Goal: Transaction & Acquisition: Purchase product/service

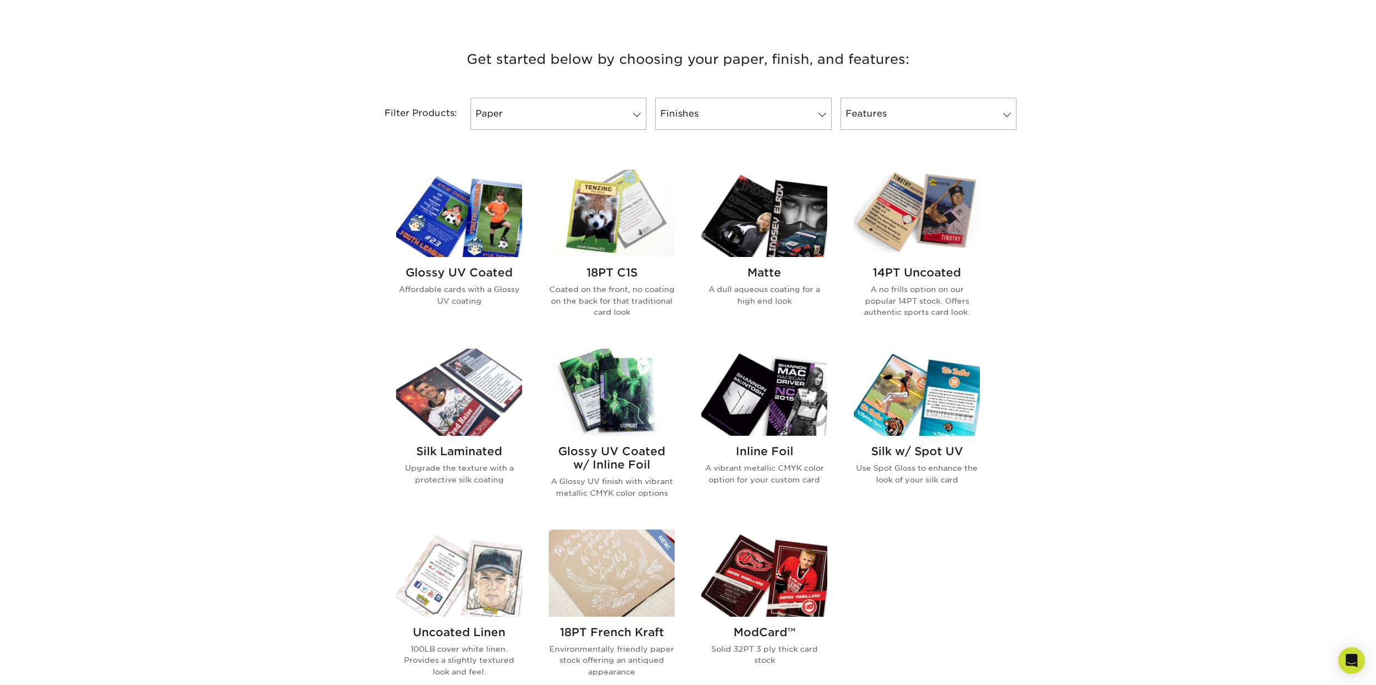
scroll to position [388, 0]
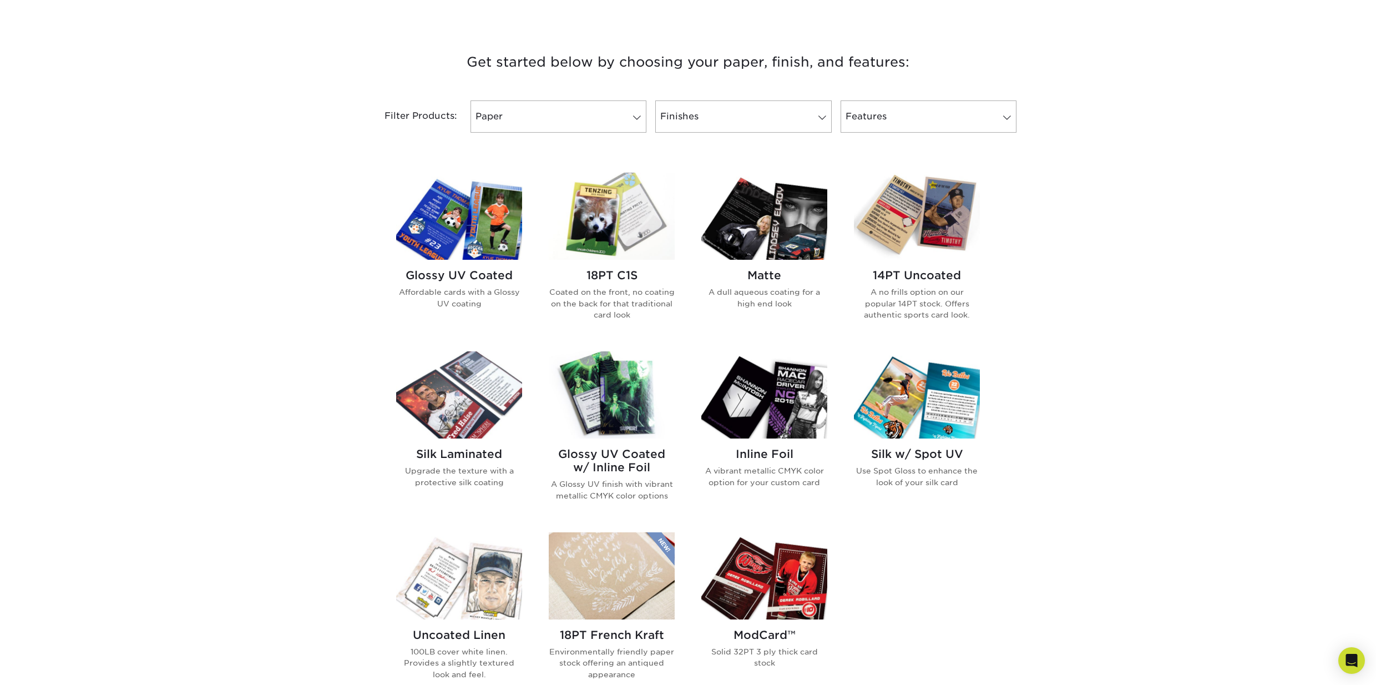
click at [954, 241] on img at bounding box center [917, 216] width 126 height 87
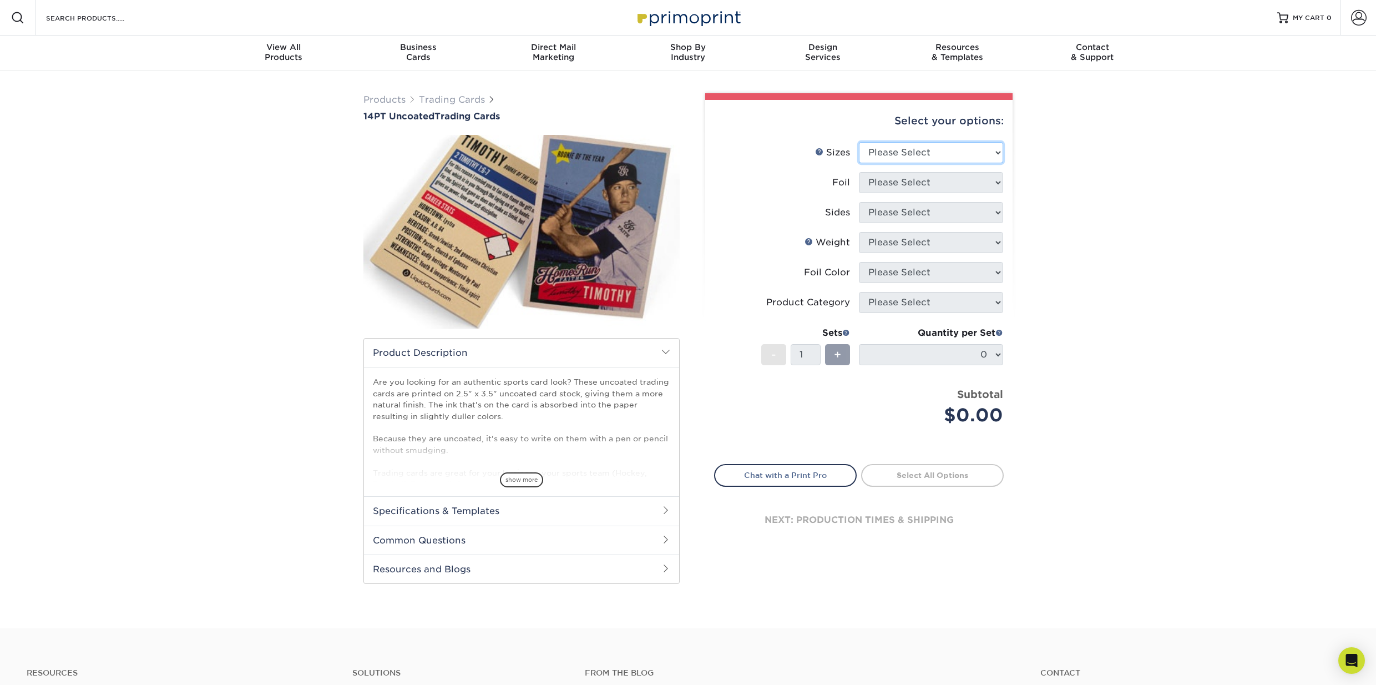
click at [930, 151] on select "Please Select 2.5" x 3.5"" at bounding box center [931, 152] width 144 height 21
select select "2.50x3.50"
click at [859, 142] on select "Please Select 2.5" x 3.5"" at bounding box center [931, 152] width 144 height 21
click at [917, 180] on select "Please Select Yes No" at bounding box center [931, 182] width 144 height 21
select select "1"
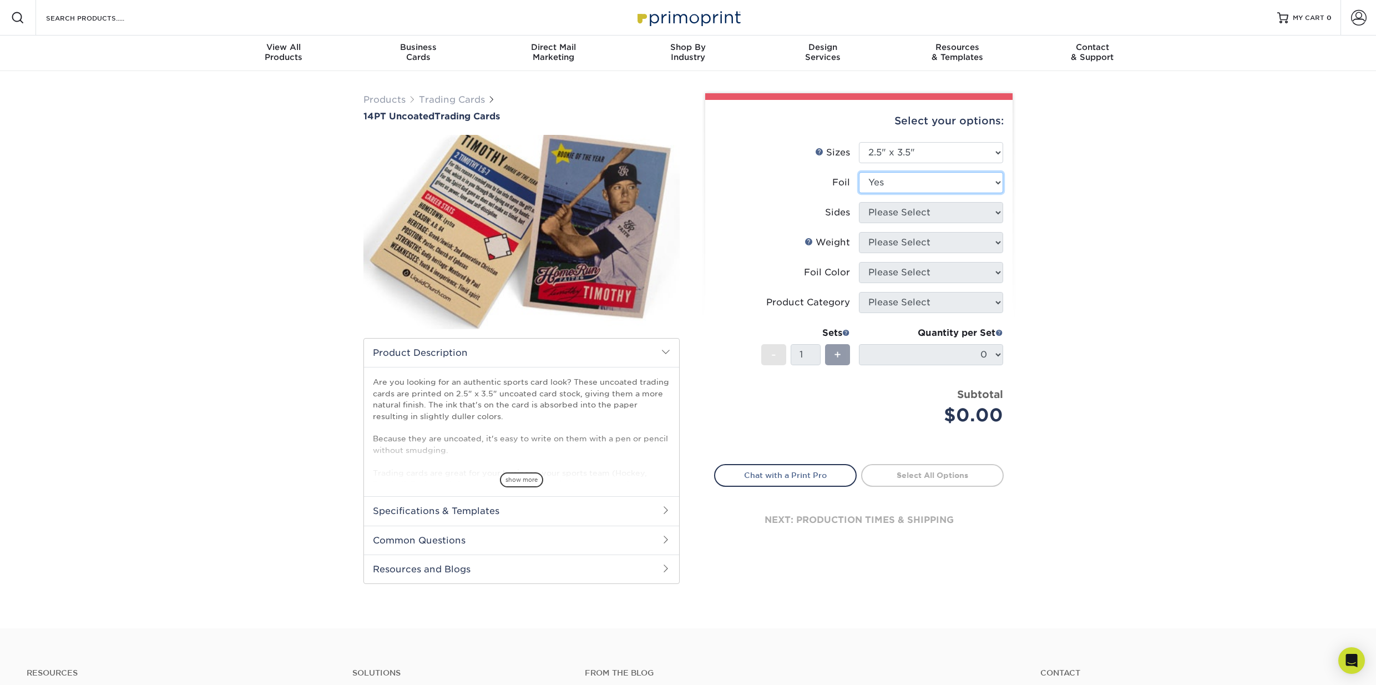
click at [859, 172] on select "Please Select Yes No" at bounding box center [931, 182] width 144 height 21
click at [901, 219] on select "Please Select Print Both Sides - Foil Both Sides Print Both Sides - Foil Front …" at bounding box center [931, 212] width 144 height 21
select select "e9e9dfb3-fba1-4d60-972c-fd9ca5904d33"
click at [859, 202] on select "Please Select Print Both Sides - Foil Both Sides Print Both Sides - Foil Front …" at bounding box center [931, 212] width 144 height 21
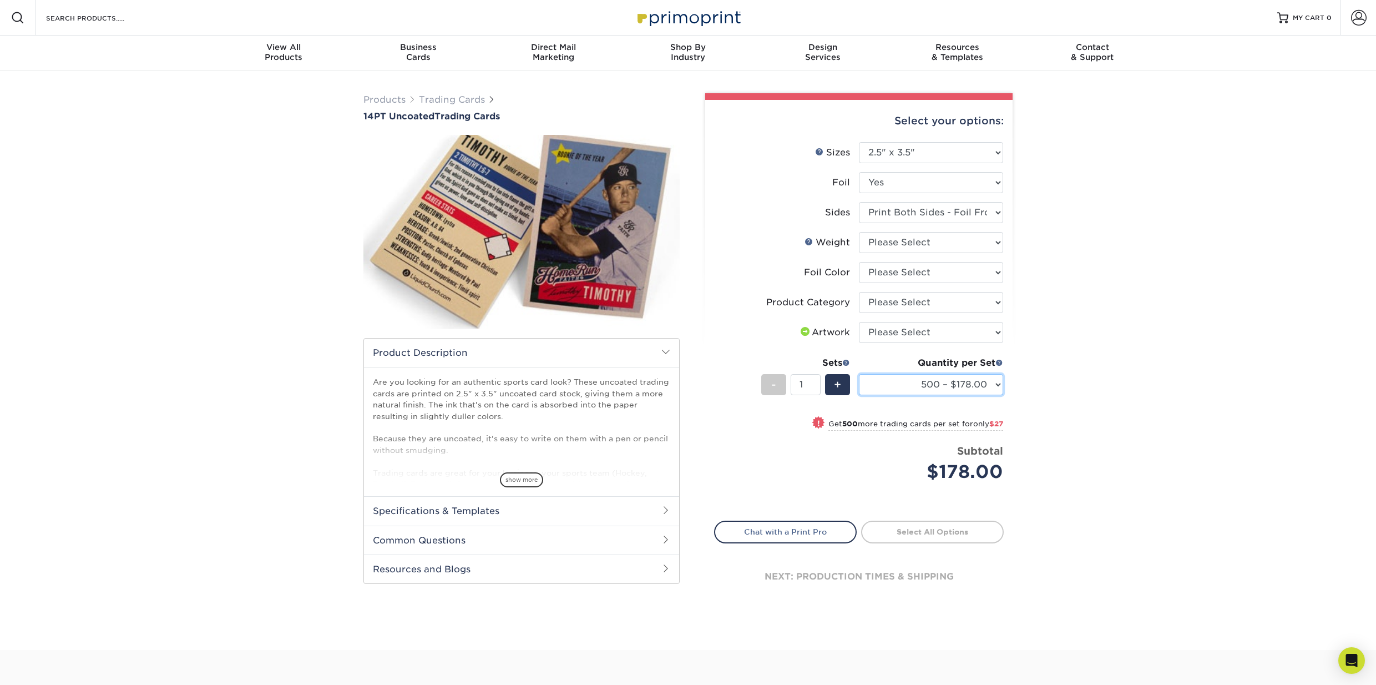
click at [993, 385] on select "500 – $178.00 1000 – $205.00 2500 – $478.00 5000 – $908.00" at bounding box center [931, 384] width 144 height 21
click at [956, 246] on select "Please Select 14PT Uncoated" at bounding box center [931, 242] width 144 height 21
select select "14PT Uncoated"
click at [859, 232] on select "Please Select 14PT Uncoated" at bounding box center [931, 242] width 144 height 21
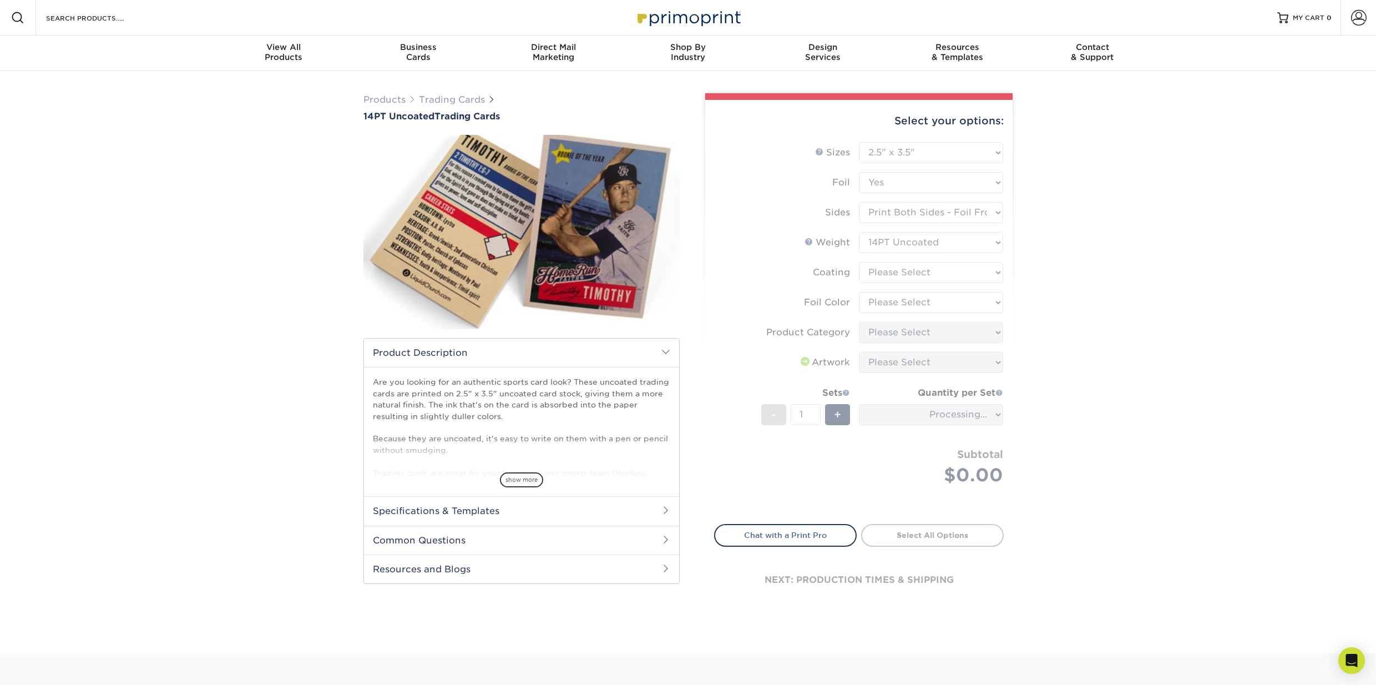
click at [872, 278] on form "Sizes Help Sizes Please Select 2.5" x 3.5" Foil Please Select Yes No -" at bounding box center [859, 326] width 290 height 369
click at [872, 275] on form "Sizes Help Sizes Please Select 2.5" x 3.5" Foil Please Select Yes No -" at bounding box center [859, 326] width 290 height 369
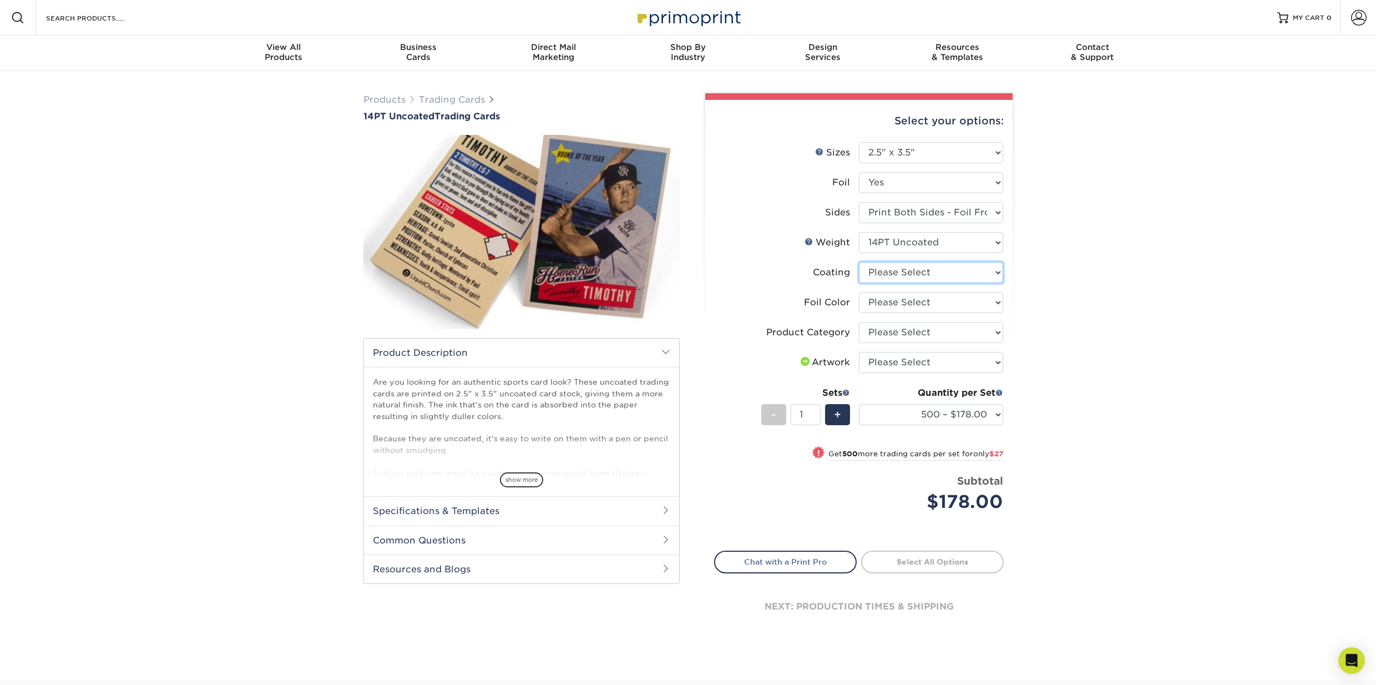
click at [893, 272] on select at bounding box center [931, 272] width 144 height 21
select select "3e7618de-abca-4bda-9f97-8b9129e913d8"
click at [859, 262] on select at bounding box center [931, 272] width 144 height 21
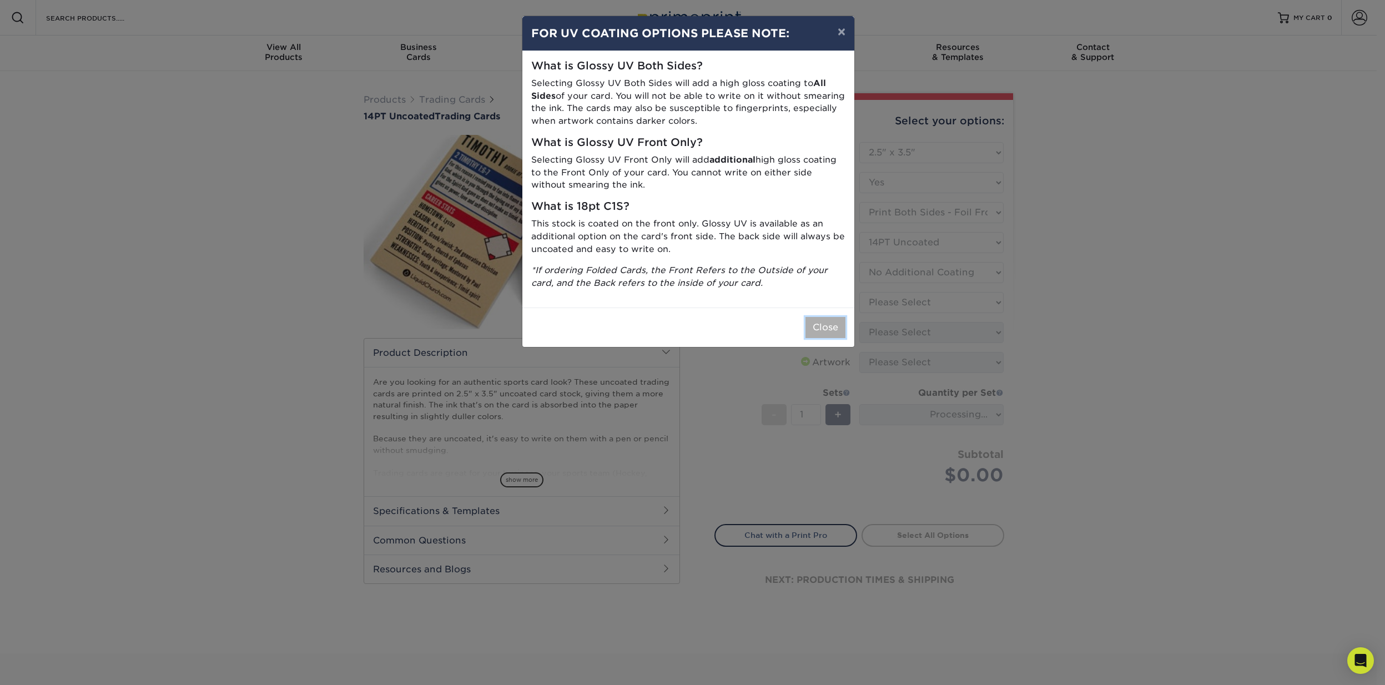
click at [830, 322] on button "Close" at bounding box center [825, 327] width 40 height 21
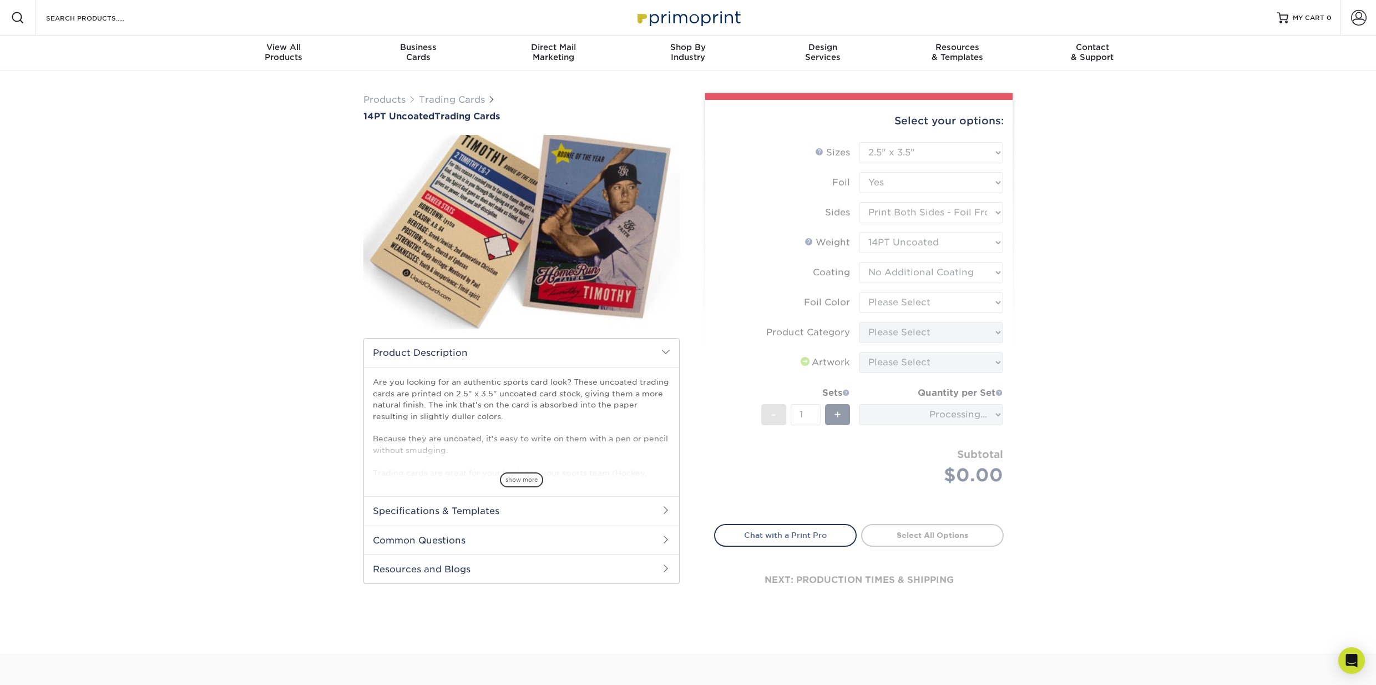
click at [898, 298] on form "Sizes Help Sizes Please Select 2.5" x 3.5" Foil Please Select Yes No -" at bounding box center [859, 326] width 290 height 369
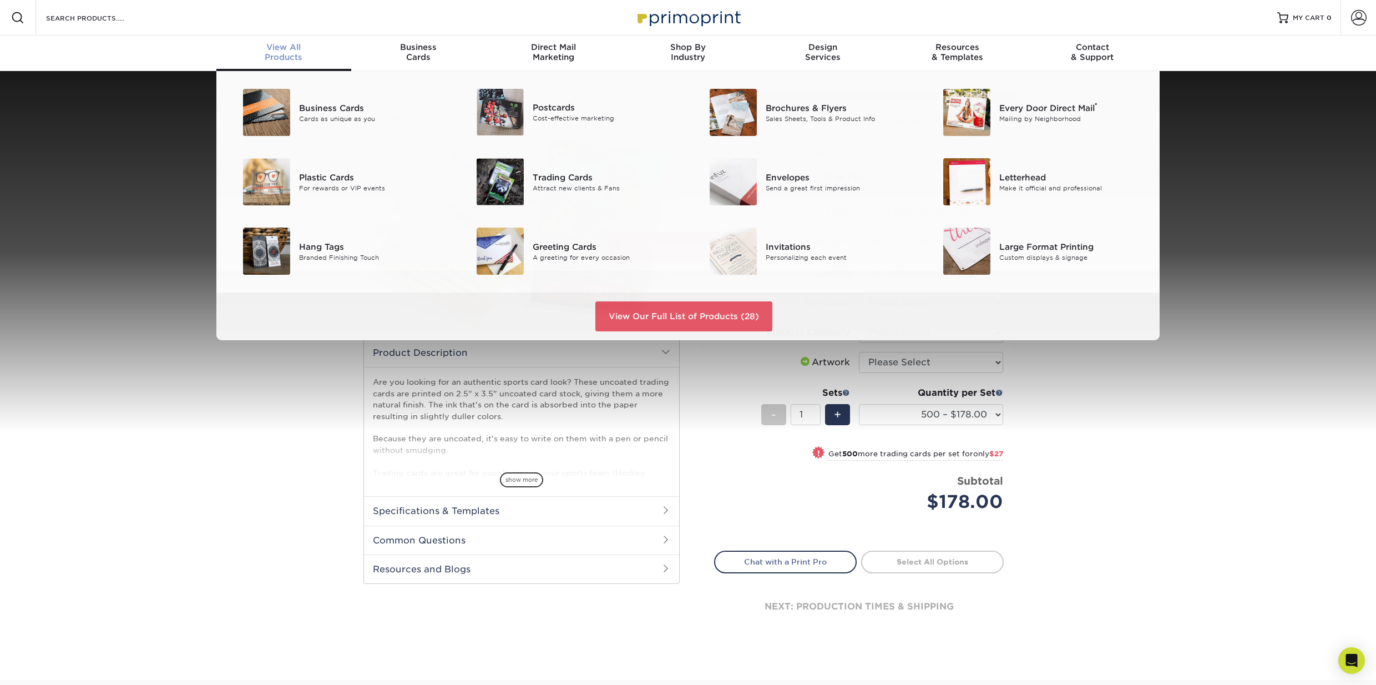
click at [277, 52] on span "View All" at bounding box center [283, 47] width 135 height 10
click at [492, 185] on img at bounding box center [500, 181] width 47 height 47
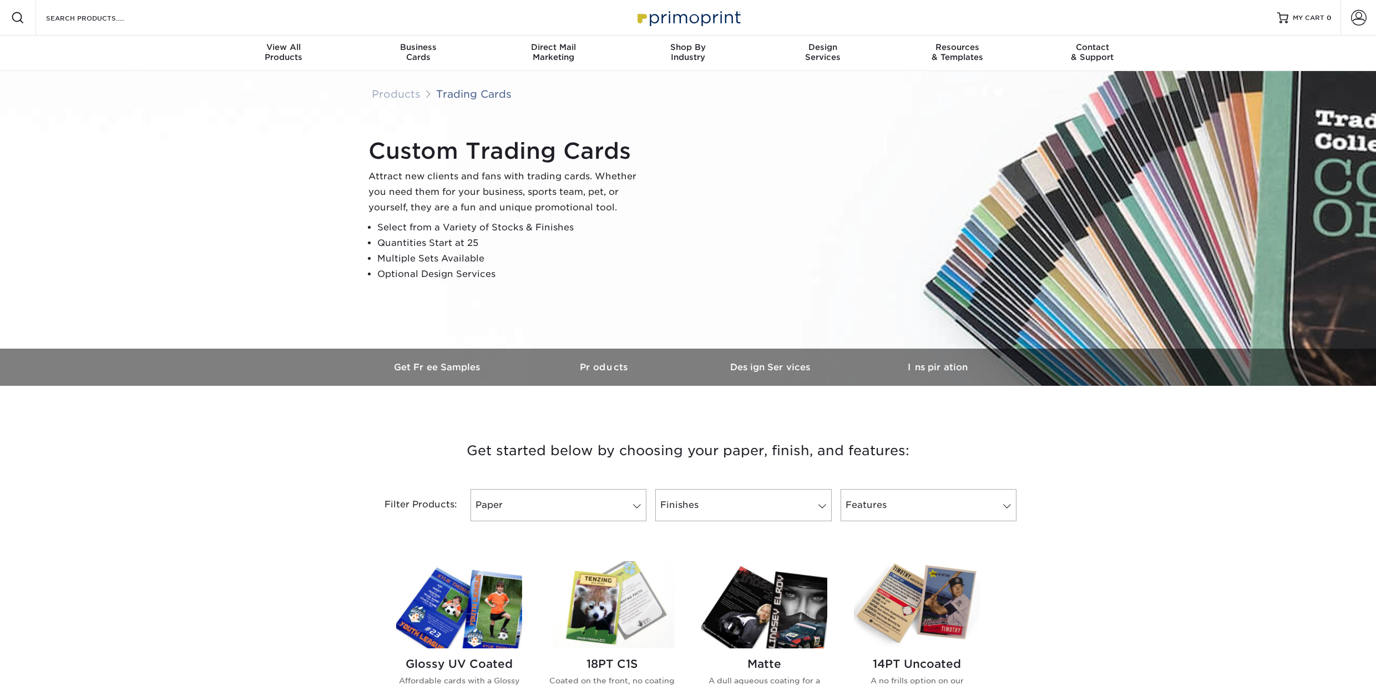
click at [492, 185] on p "Attract new clients and fans with trading cards. Whether you need them for your…" at bounding box center [506, 192] width 277 height 47
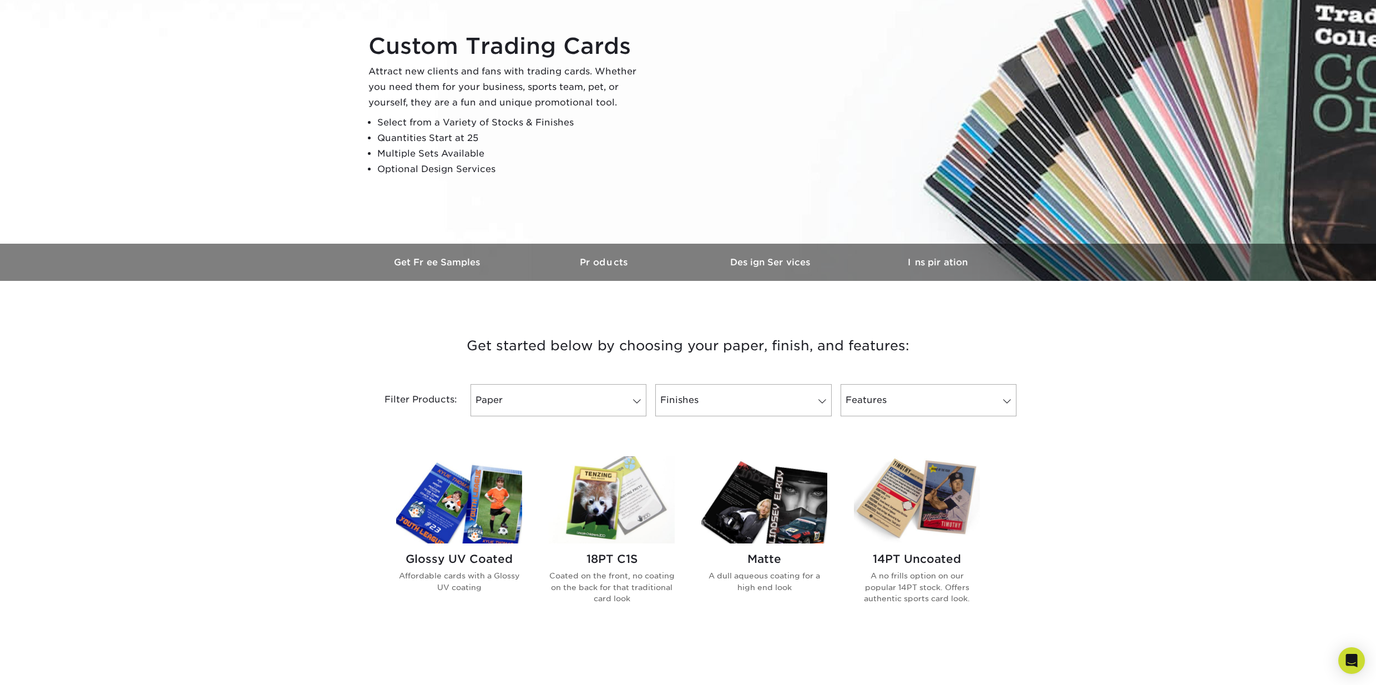
scroll to position [287, 0]
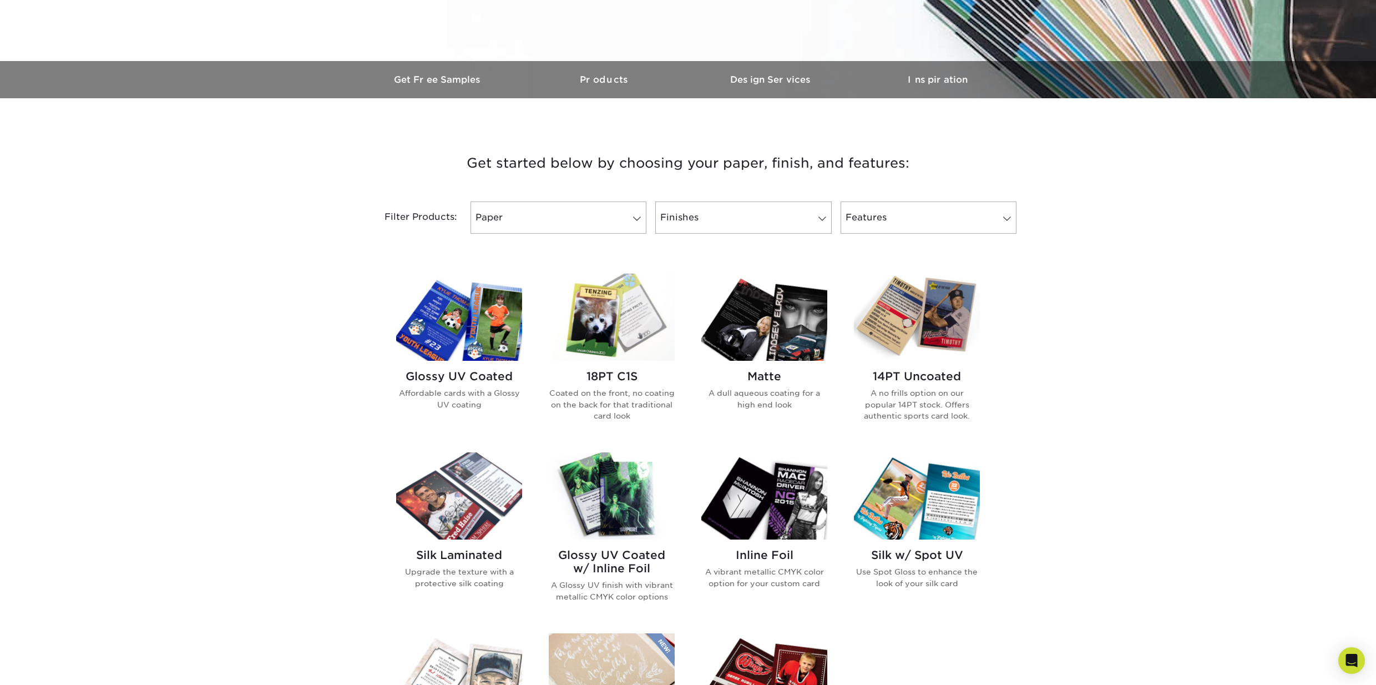
click at [482, 323] on img at bounding box center [459, 317] width 126 height 87
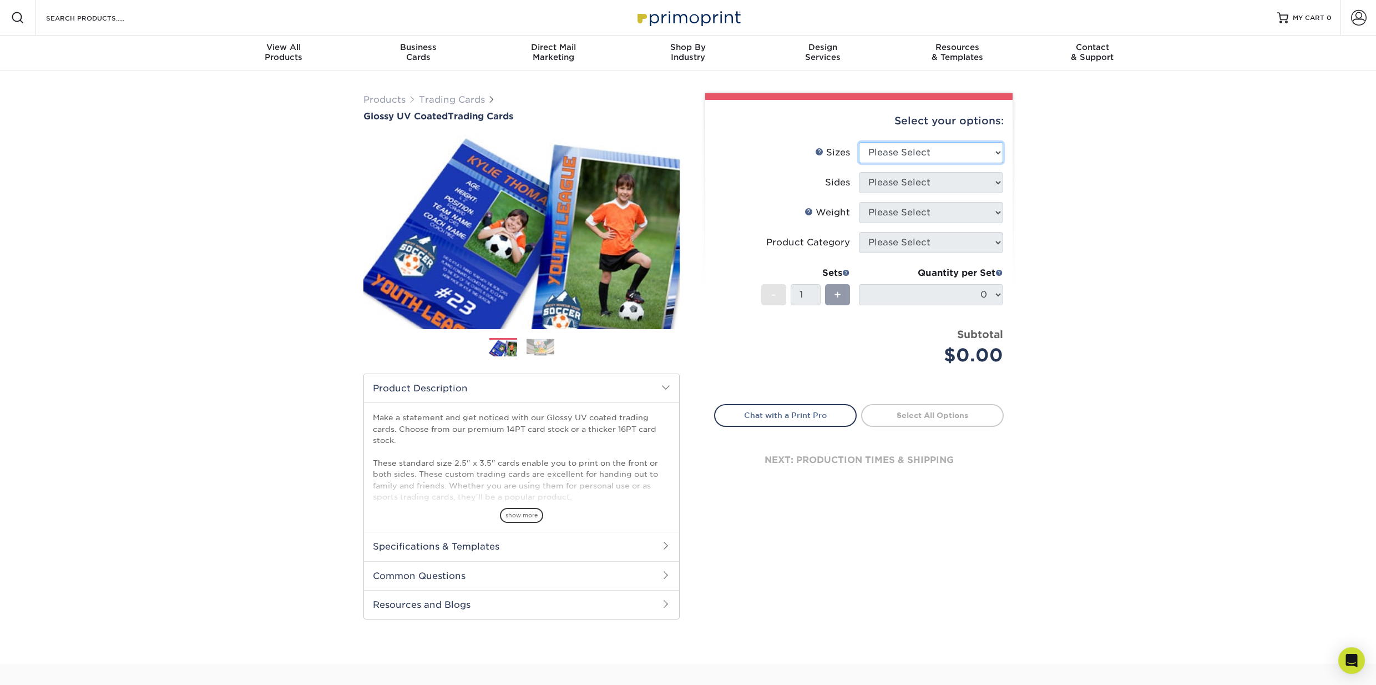
click at [947, 146] on select "Please Select 2.5" x 3.5"" at bounding box center [931, 152] width 144 height 21
select select "2.50x3.50"
click at [859, 142] on select "Please Select 2.5" x 3.5"" at bounding box center [931, 152] width 144 height 21
click at [900, 183] on select "Please Select Print Both Sides Print Front Only" at bounding box center [931, 182] width 144 height 21
select select "13abbda7-1d64-4f25-8bb2-c179b224825d"
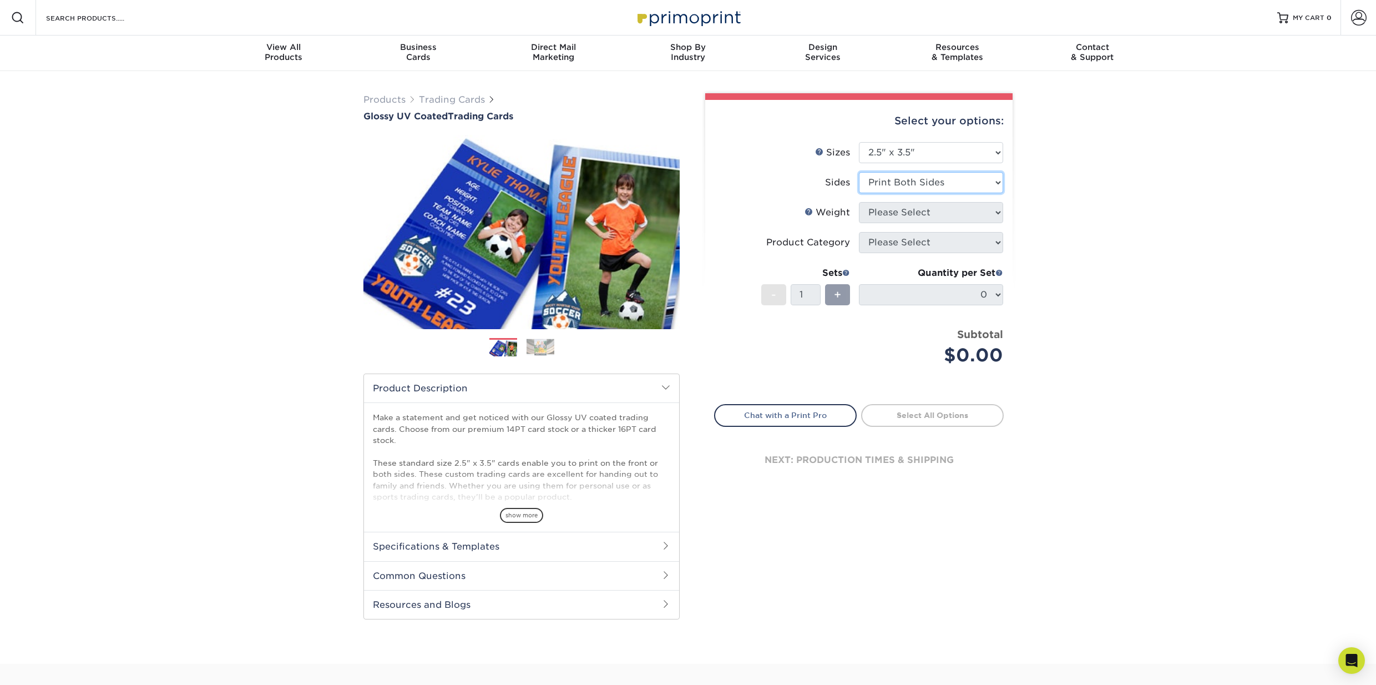
click at [859, 172] on select "Please Select Print Both Sides Print Front Only" at bounding box center [931, 182] width 144 height 21
click at [920, 208] on select "Please Select 16PT 14PT 18PT C1S" at bounding box center [931, 212] width 144 height 21
select select "14PT"
click at [859, 202] on select "Please Select 16PT 14PT 18PT C1S" at bounding box center [931, 212] width 144 height 21
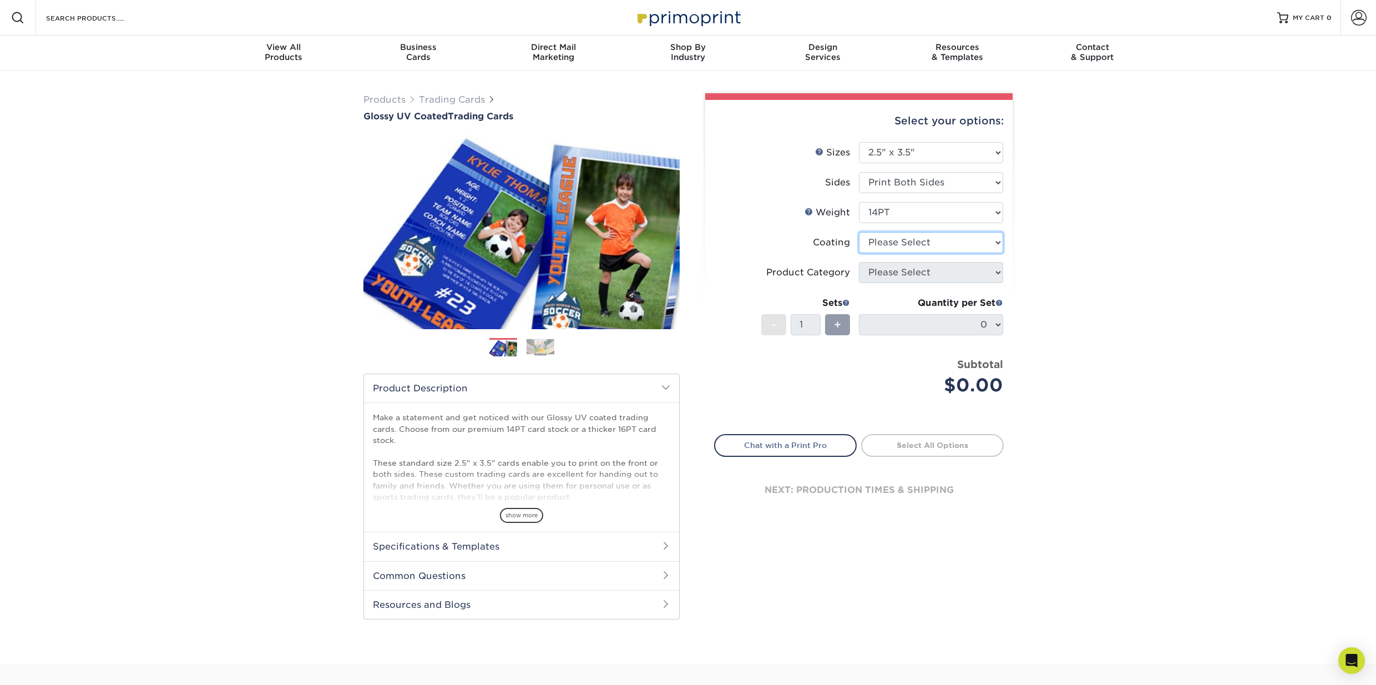
click at [913, 240] on select at bounding box center [931, 242] width 144 height 21
select select "ae367451-b2b8-45df-a344-0f05b6a12993"
click at [859, 232] on select at bounding box center [931, 242] width 144 height 21
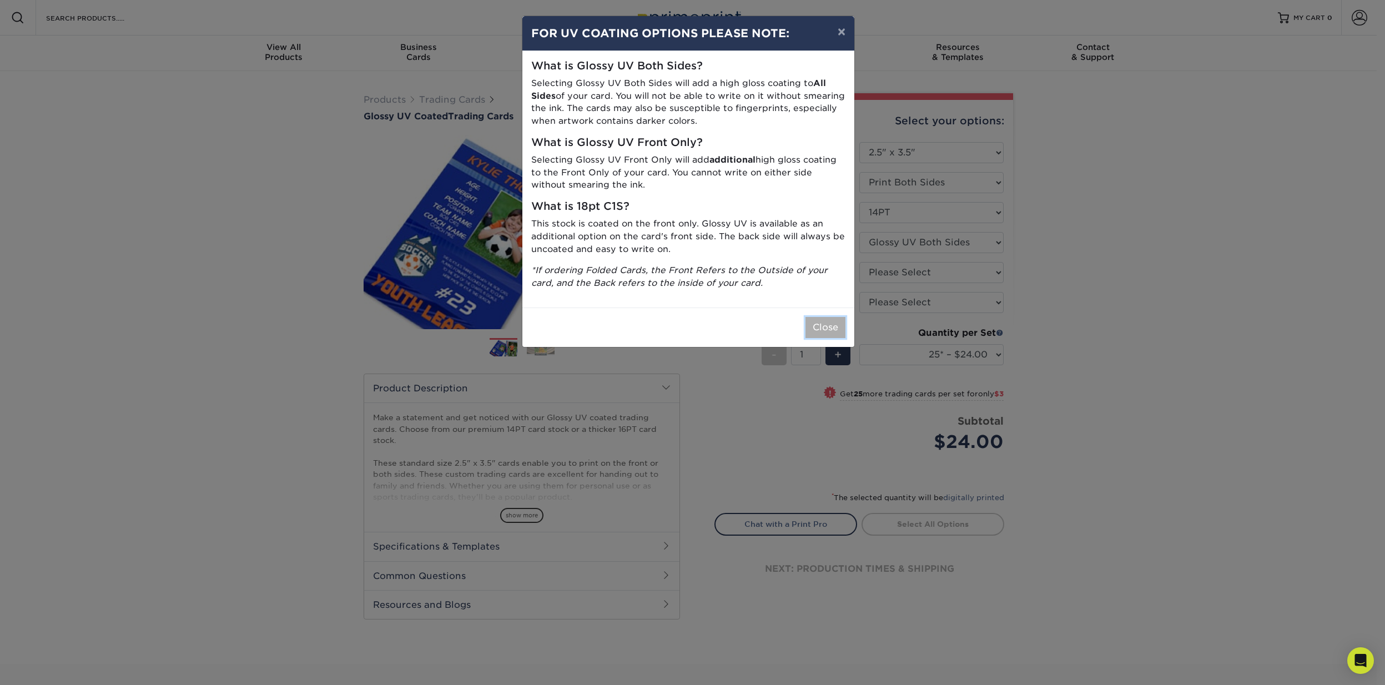
click at [822, 320] on button "Close" at bounding box center [825, 327] width 40 height 21
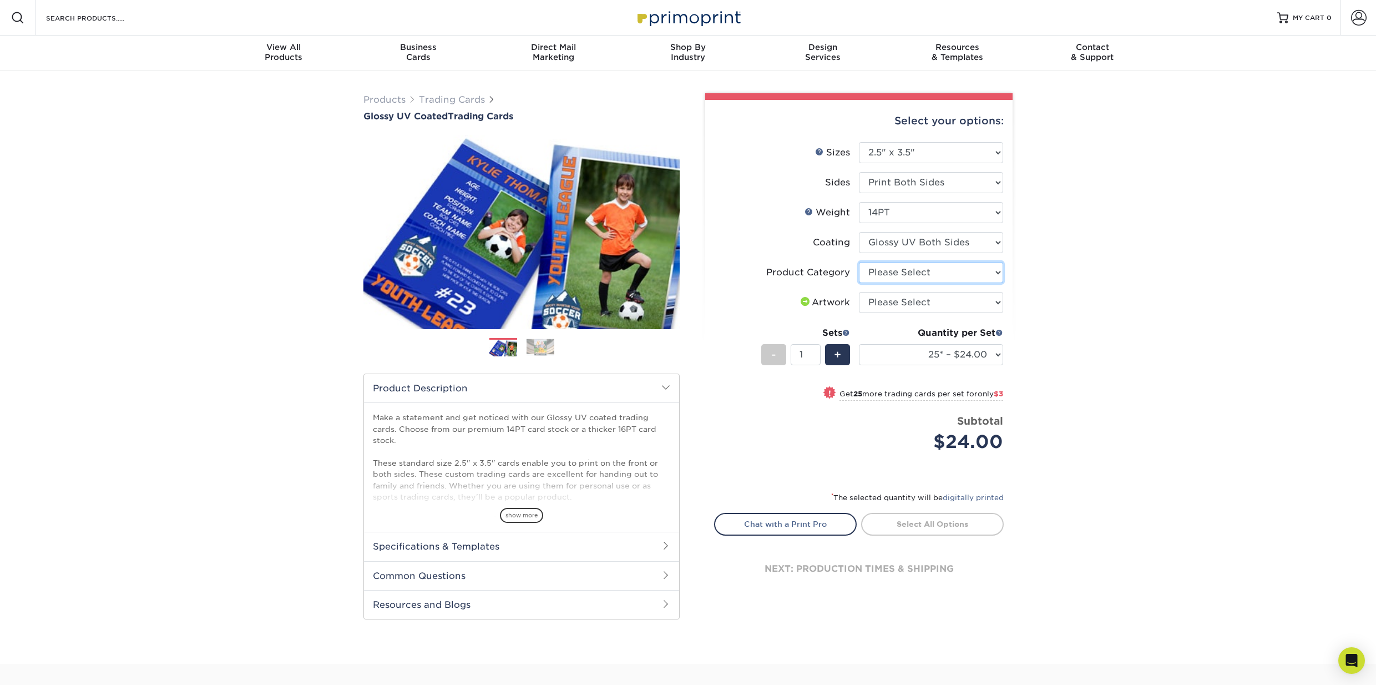
click at [889, 272] on select "Please Select Trading Cards" at bounding box center [931, 272] width 144 height 21
select select "c2f9bce9-36c2-409d-b101-c29d9d031e18"
click at [859, 262] on select "Please Select Trading Cards" at bounding box center [931, 272] width 144 height 21
click at [891, 297] on select "Please Select I will upload files I need a design - $100" at bounding box center [931, 302] width 144 height 21
select select "upload"
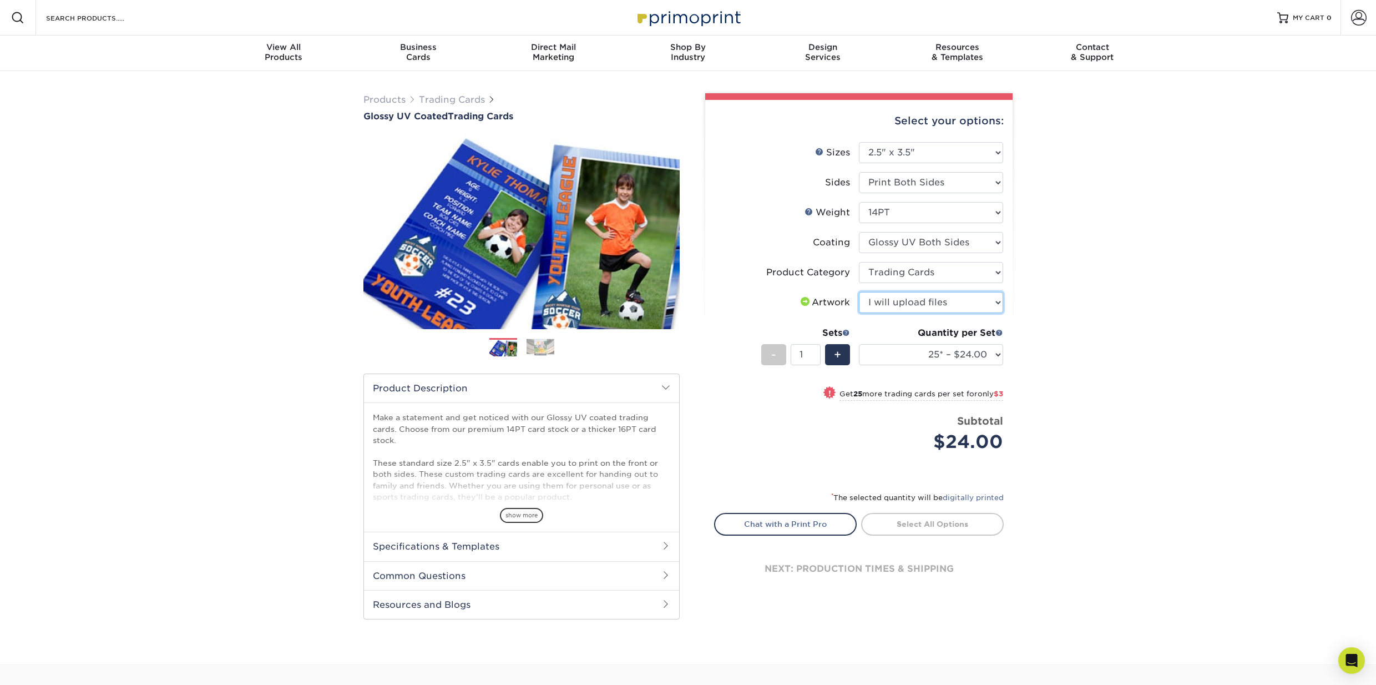
click at [859, 292] on select "Please Select I will upload files I need a design - $100" at bounding box center [931, 302] width 144 height 21
click at [989, 353] on select "25* – $24.00 50* – $27.00 75* – $34.00 100* – $37.00 250* – $48.00 500 – $59.00…" at bounding box center [931, 354] width 144 height 21
